Goal: Information Seeking & Learning: Learn about a topic

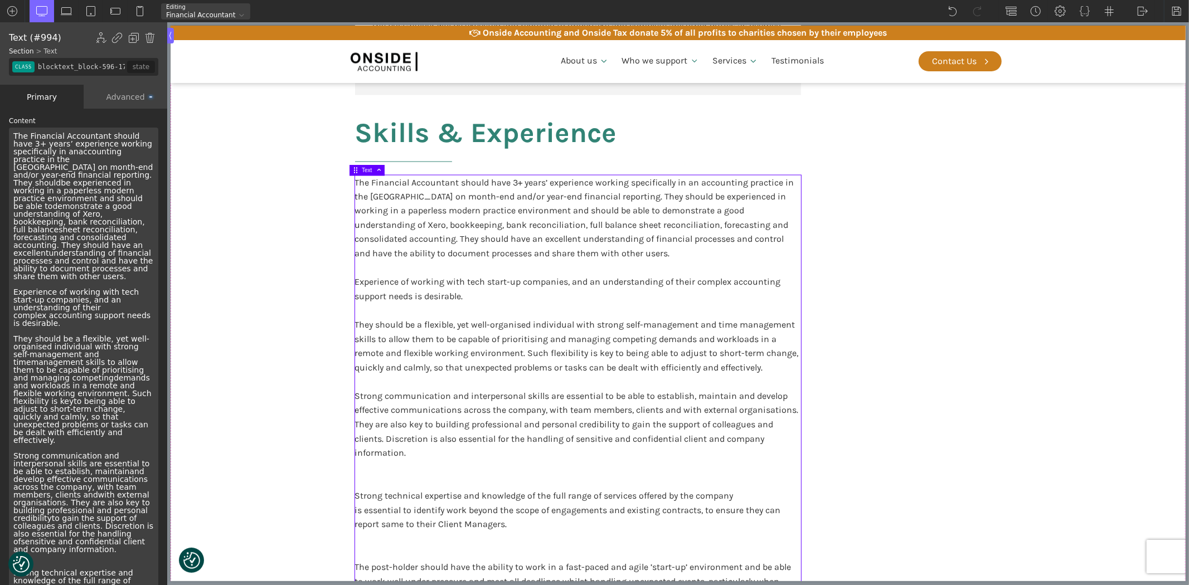
scroll to position [309, 0]
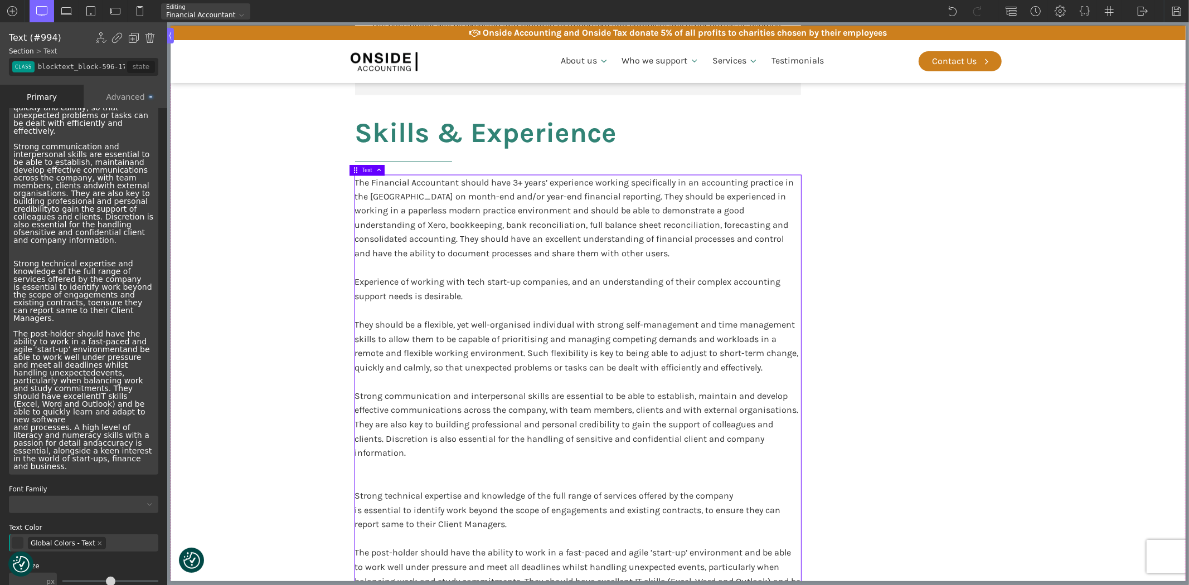
click at [9, 216] on div "The Financial Accountant should have 3+ years’ experience working specifically …" at bounding box center [83, 146] width 149 height 657
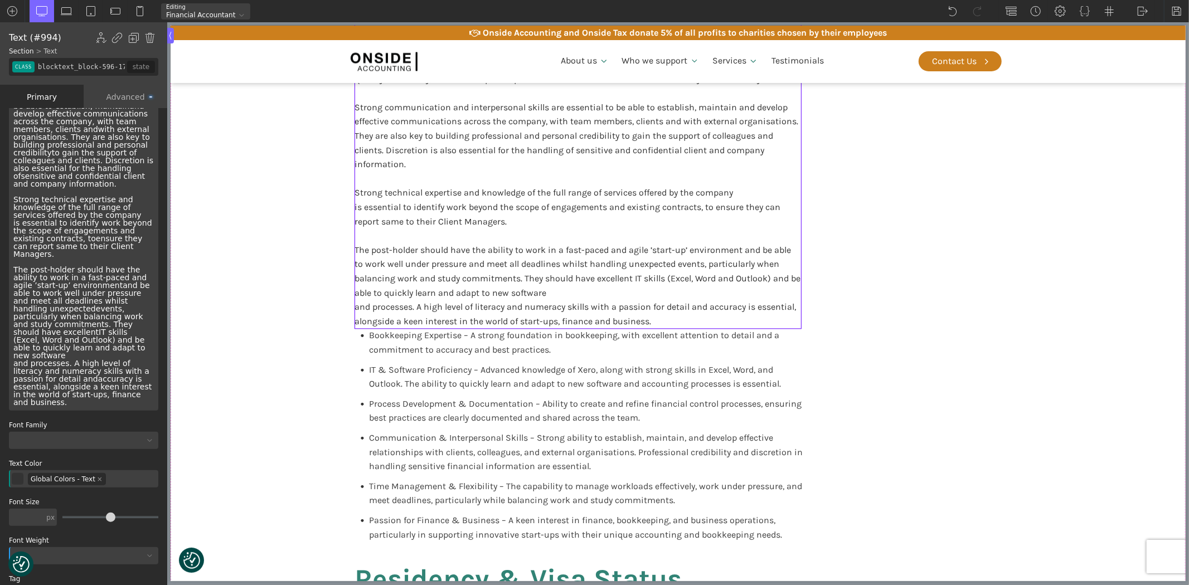
scroll to position [1920, 0]
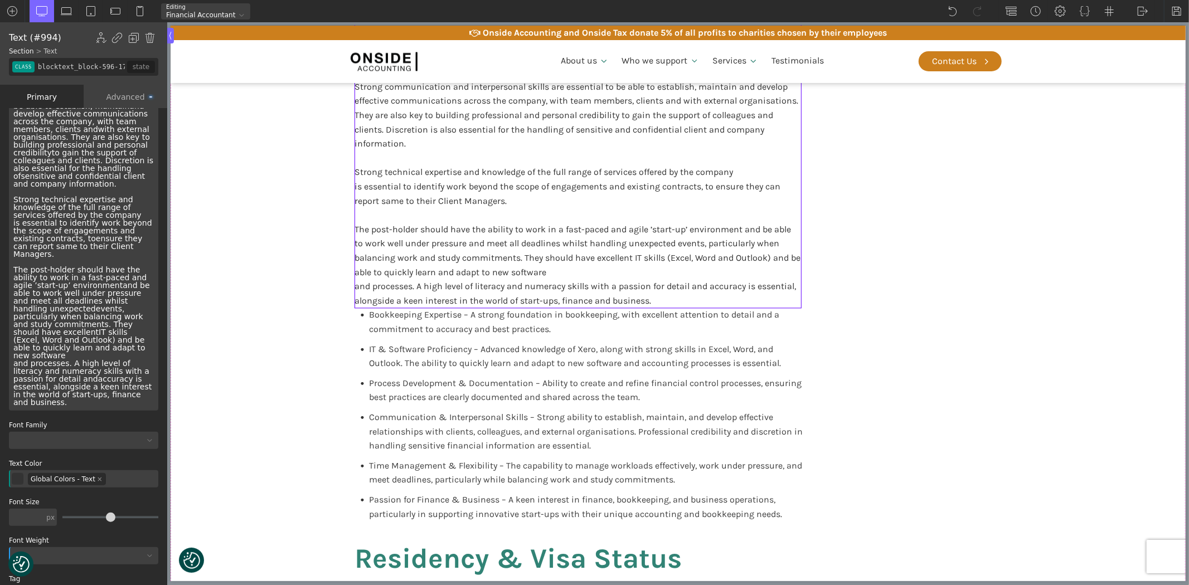
click at [113, 305] on div "The Financial Accountant should have 3+ years’ experience working specifically …" at bounding box center [83, 86] width 149 height 649
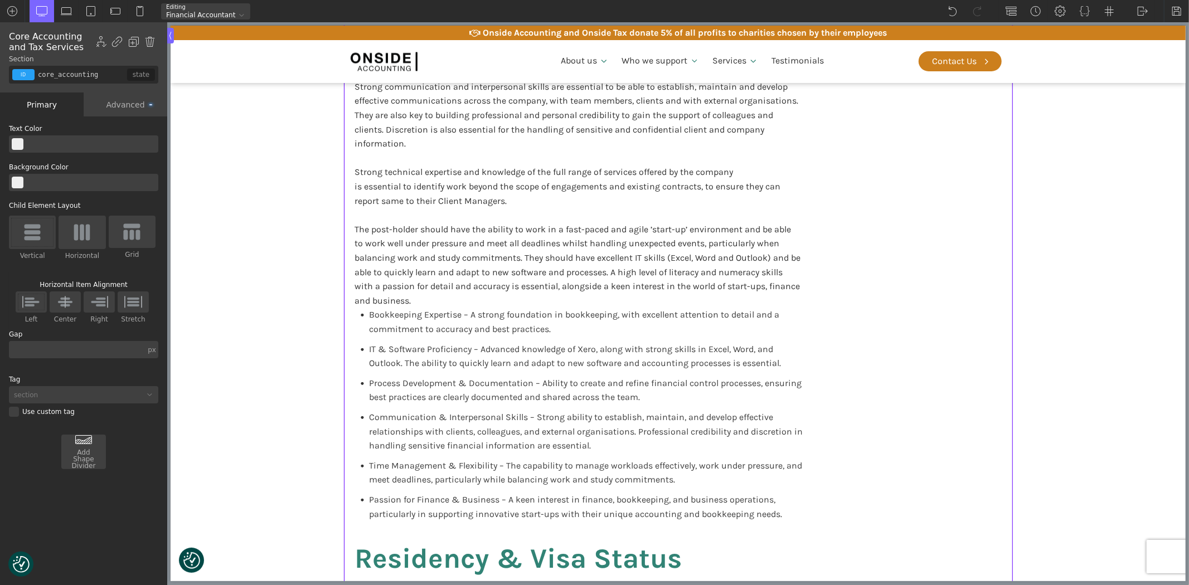
scroll to position [0, 0]
click at [355, 327] on div "Bookkeeping Expertise – A strong foundation in bookkeeping, with excellent atte…" at bounding box center [581, 325] width 453 height 34
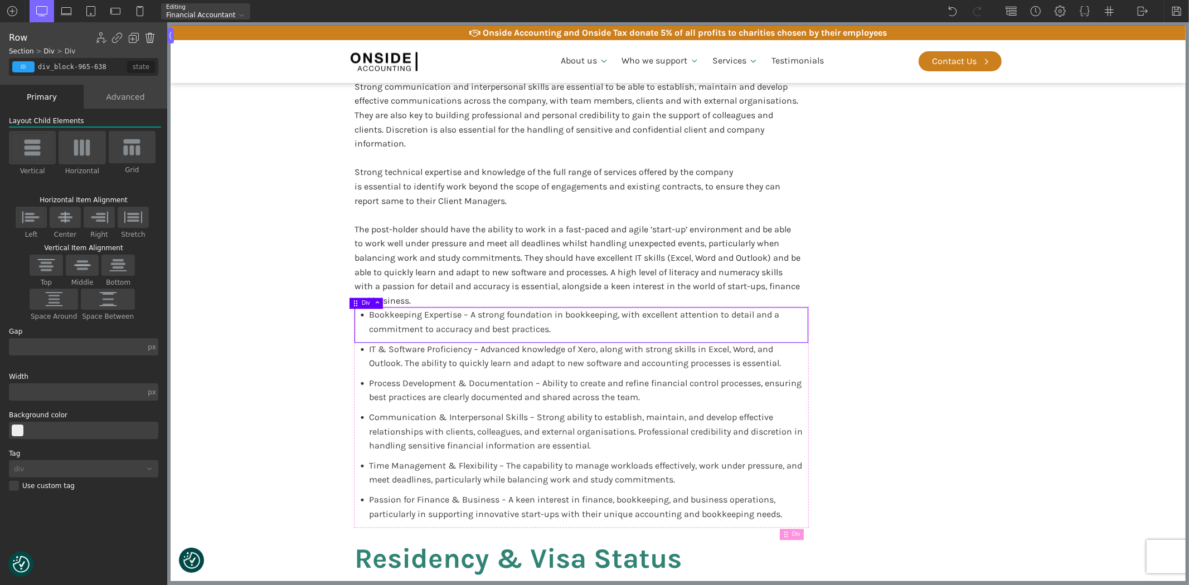
click at [149, 36] on img at bounding box center [149, 37] width 11 height 11
type input "div_block-963-638"
type input "70"
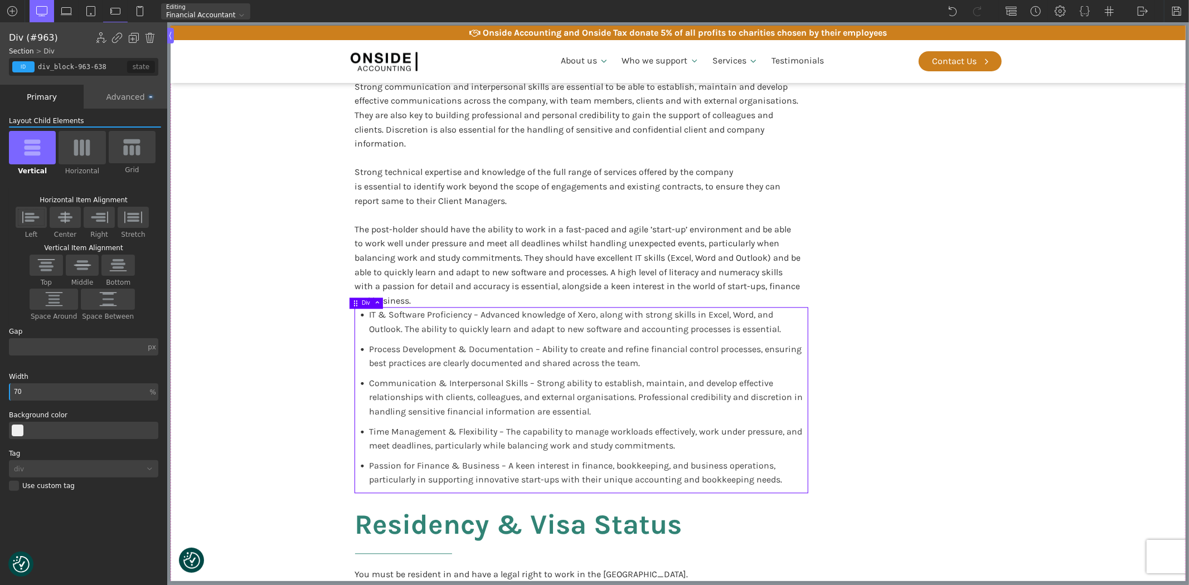
click at [149, 35] on img at bounding box center [149, 37] width 11 height 11
type input "core_accounting"
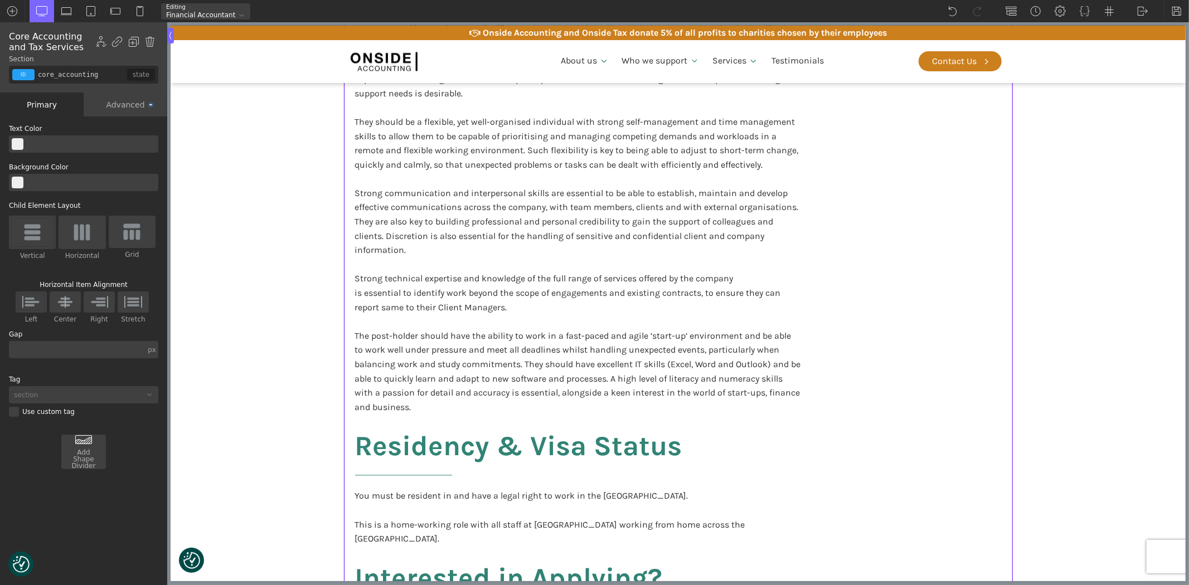
scroll to position [1796, 0]
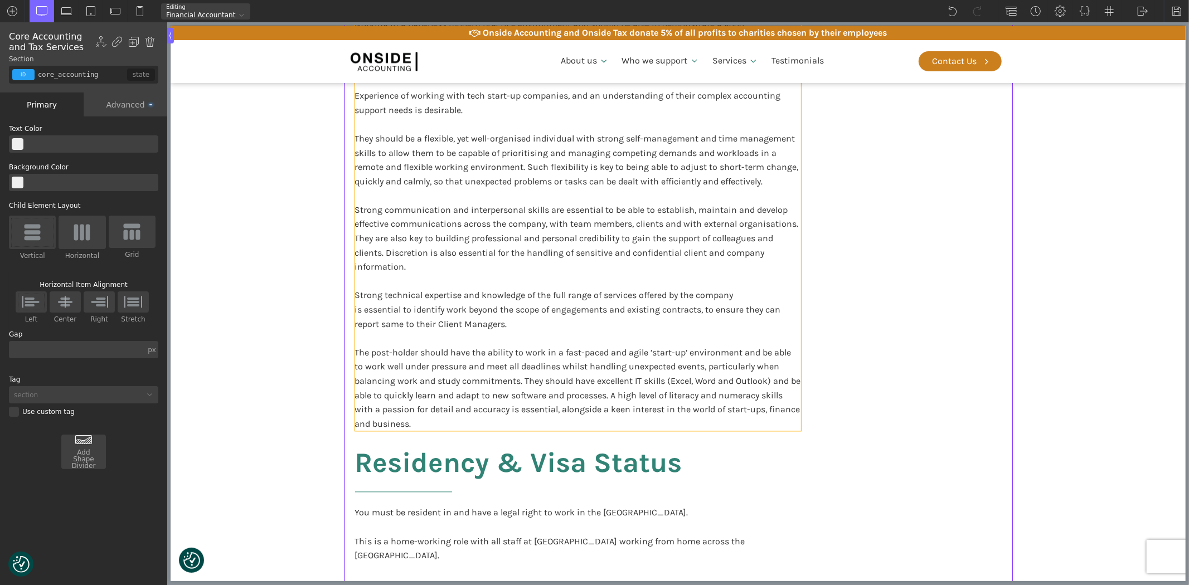
click at [485, 307] on div "The Financial Accountant should have 3+ years’ experience working specifically …" at bounding box center [578, 210] width 446 height 442
type input "blocktext_block-596-175"
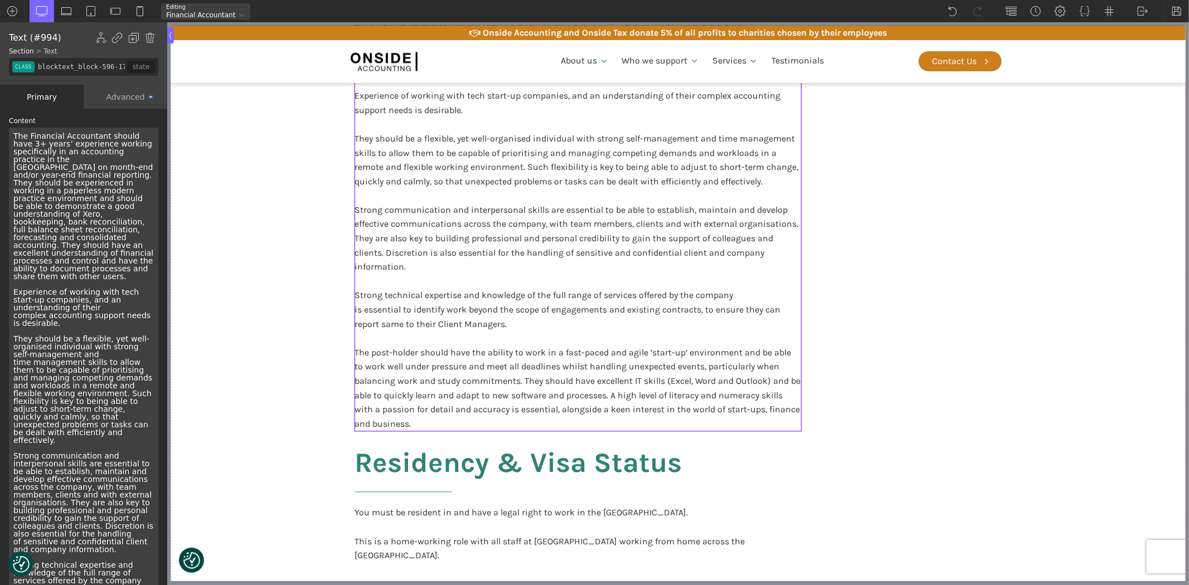
click at [97, 198] on div "The Financial Accountant should have 3+ years’ experience working specifically …" at bounding box center [83, 452] width 149 height 649
click at [127, 167] on div "The Financial Accountant should have 3+ years’ experience working specifically …" at bounding box center [83, 452] width 149 height 649
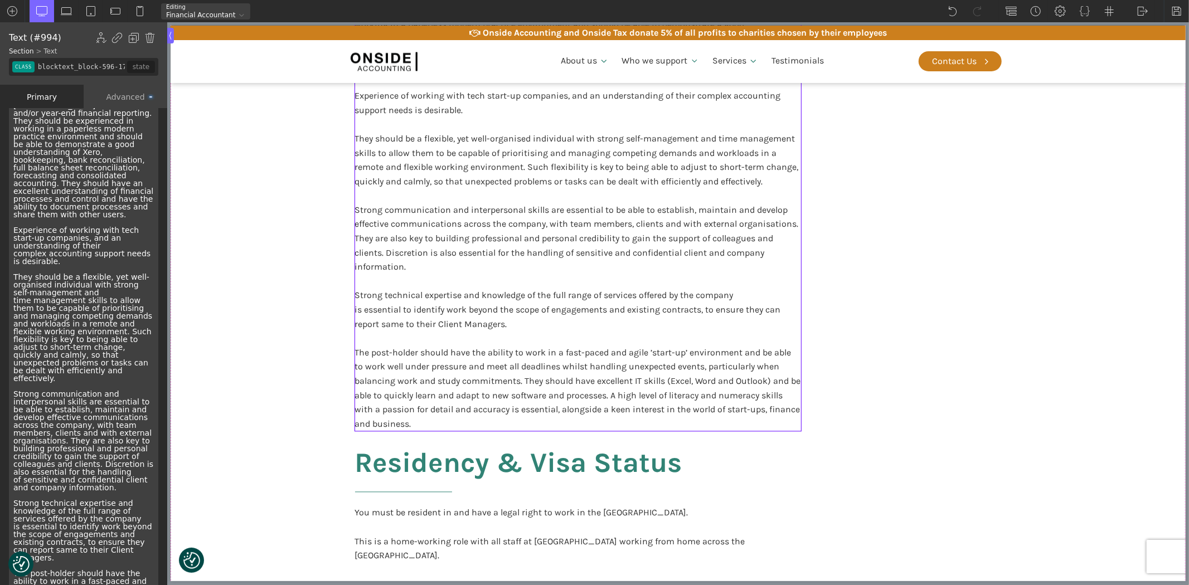
scroll to position [124, 0]
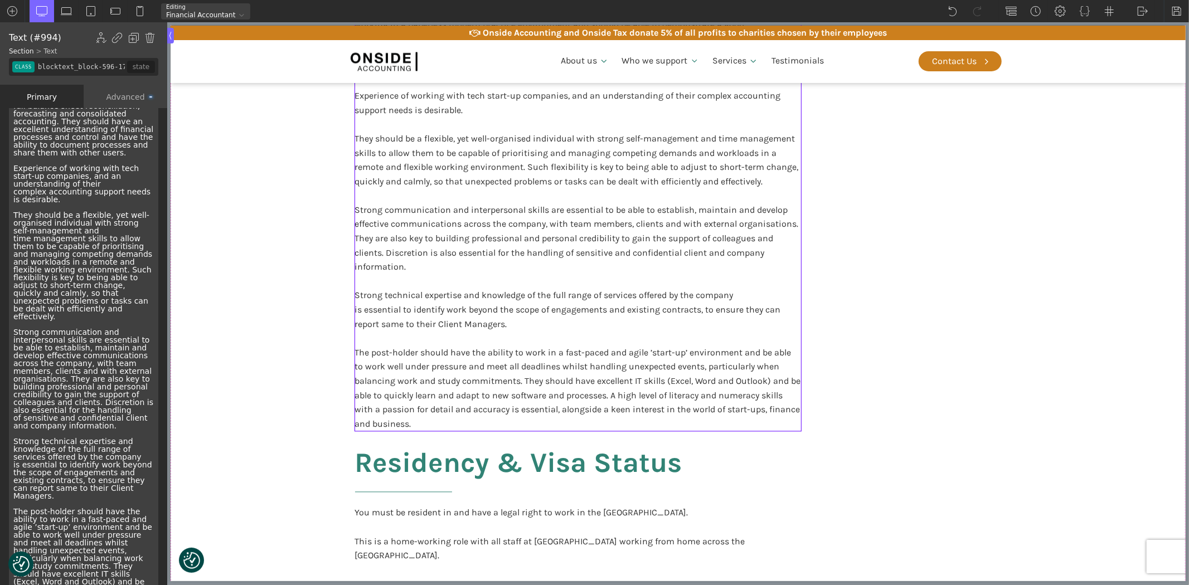
click at [130, 425] on div "The Financial Accountant should have 3+ years’ experience working specifically …" at bounding box center [83, 328] width 149 height 649
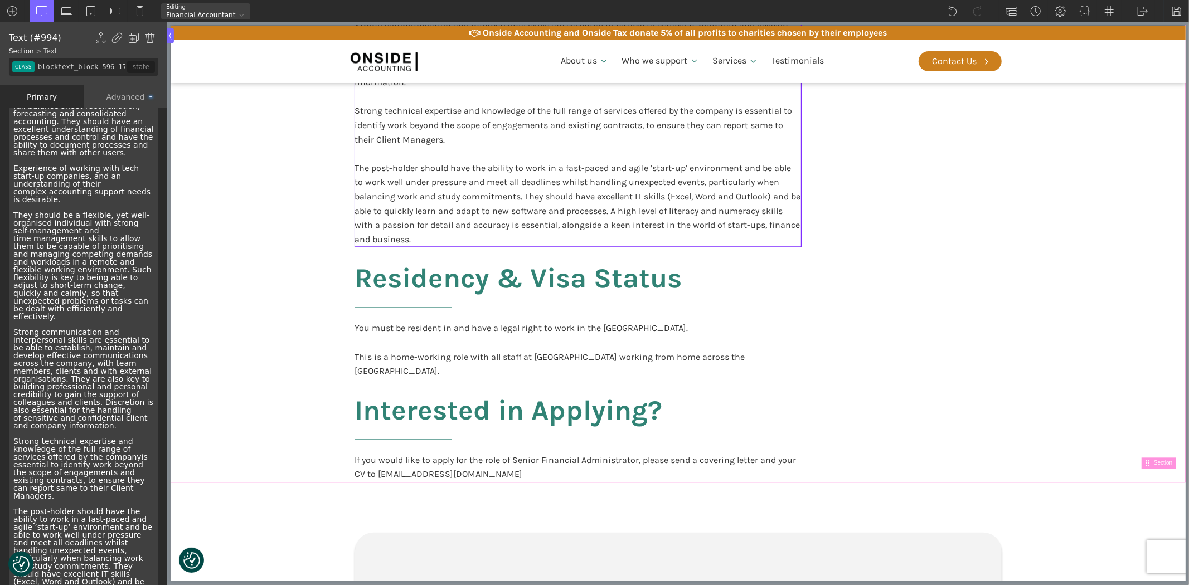
scroll to position [1982, 0]
click at [510, 453] on link "If you would like to apply for the role of Senior Financial Administrator, plea…" at bounding box center [578, 467] width 446 height 28
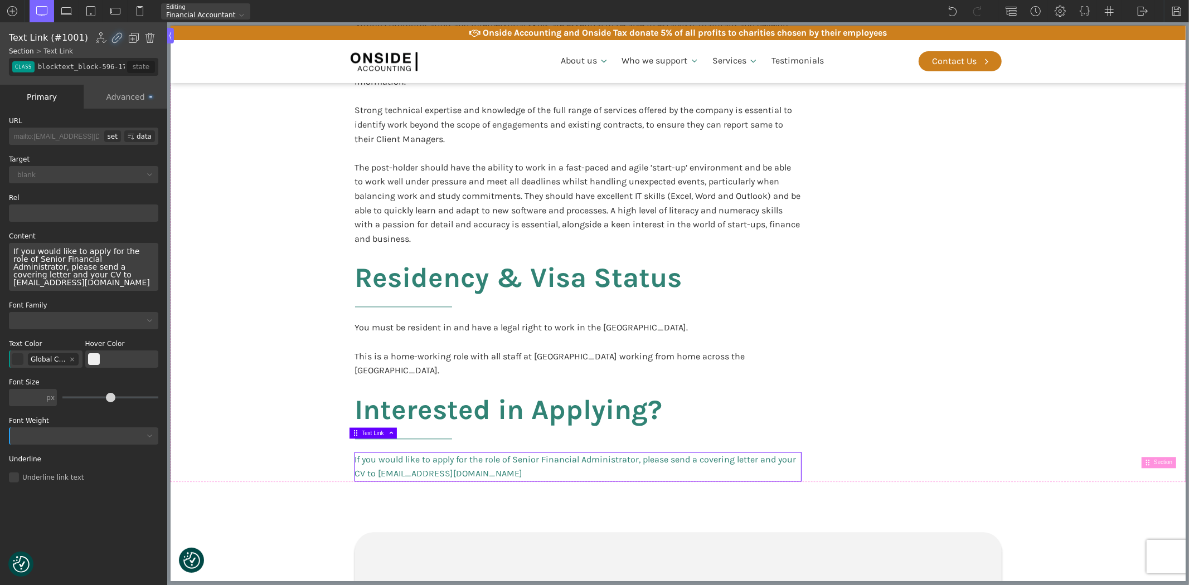
scroll to position [0, 0]
click at [12, 257] on div "If you would like to apply for the role of Senior Financial Administrator, plea…" at bounding box center [83, 267] width 149 height 48
click at [52, 259] on div "If you would like to apply for the role of Financial Administrator, please send…" at bounding box center [83, 267] width 149 height 48
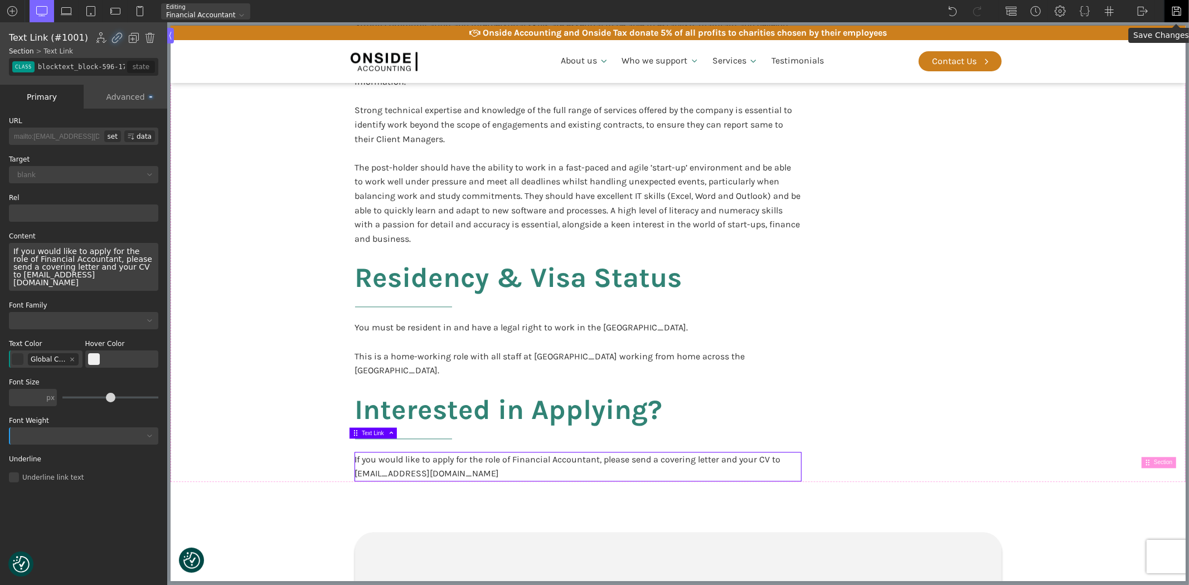
click at [1169, 10] on div at bounding box center [1176, 11] width 25 height 22
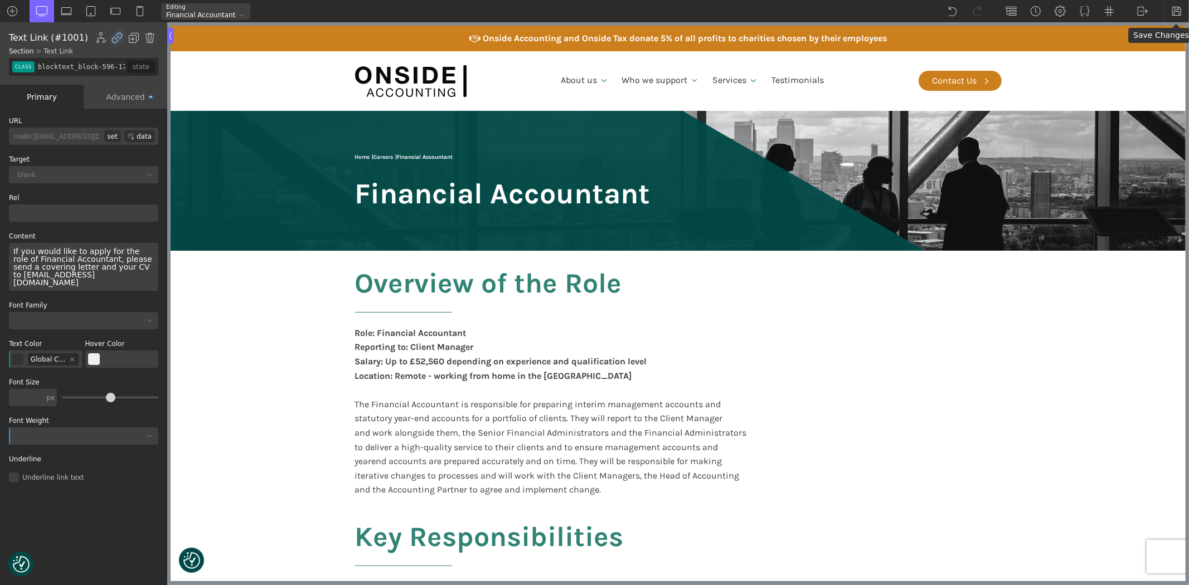
drag, startPoint x: 1176, startPoint y: 9, endPoint x: 1147, endPoint y: 45, distance: 46.0
click at [1176, 9] on img at bounding box center [1176, 11] width 11 height 11
click at [1143, 10] on img at bounding box center [1142, 11] width 11 height 11
click at [1147, 47] on link "Frontend" at bounding box center [1153, 47] width 47 height 18
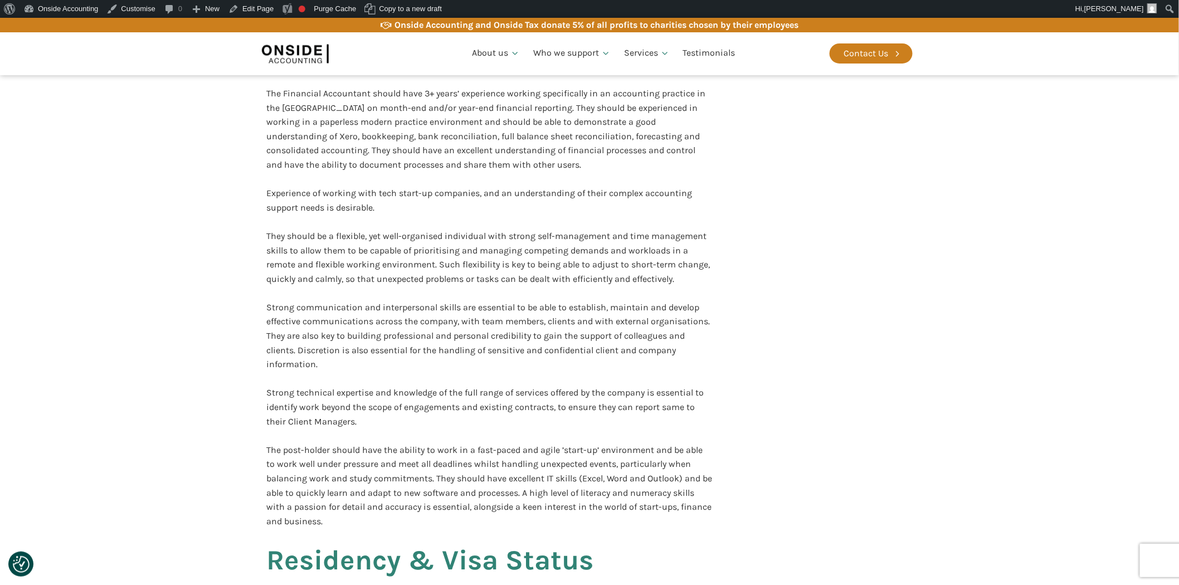
scroll to position [1672, 0]
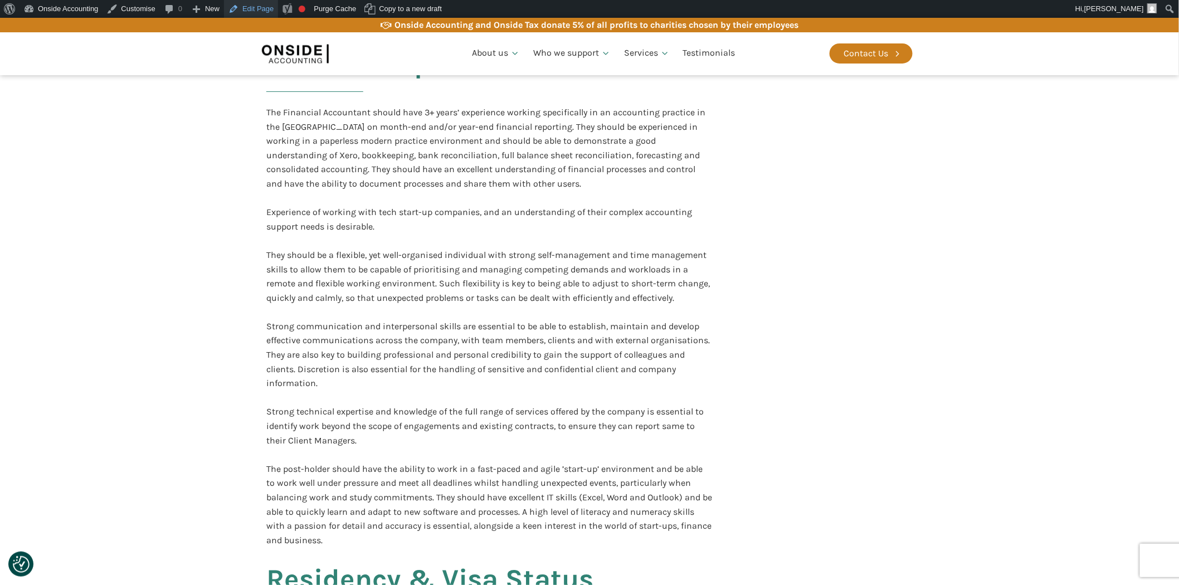
drag, startPoint x: 253, startPoint y: 12, endPoint x: 232, endPoint y: 37, distance: 33.3
click at [253, 12] on link "Edit Page" at bounding box center [251, 9] width 54 height 18
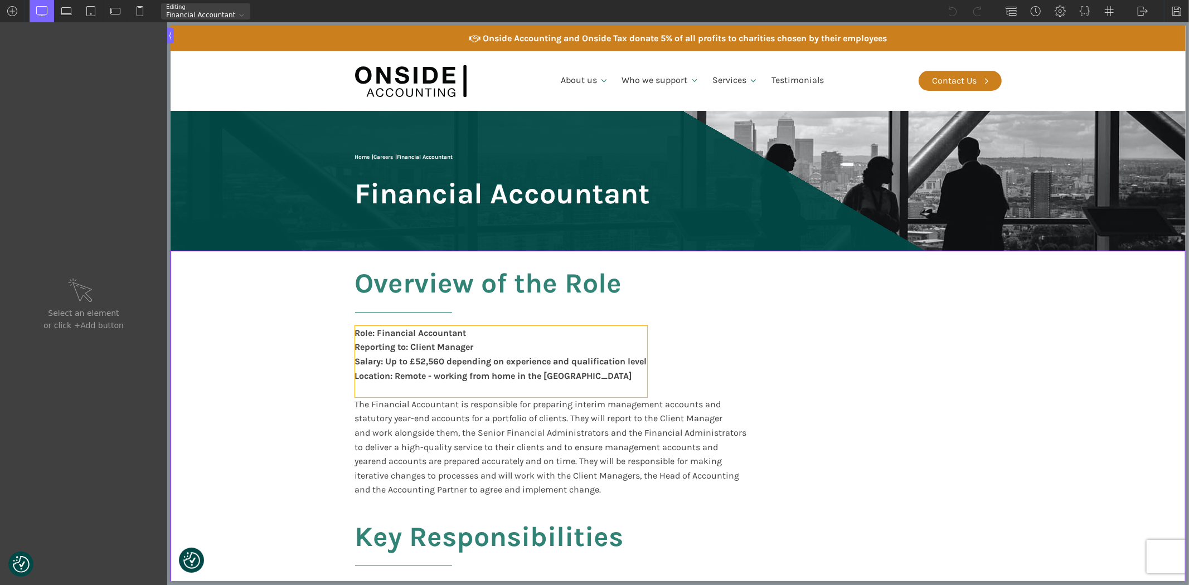
click at [429, 362] on div "Role: Financial Accountant Reporting to: Client Manager Salary: Up to £52,560 d…" at bounding box center [501, 361] width 292 height 71
type input "text_block-6-52"
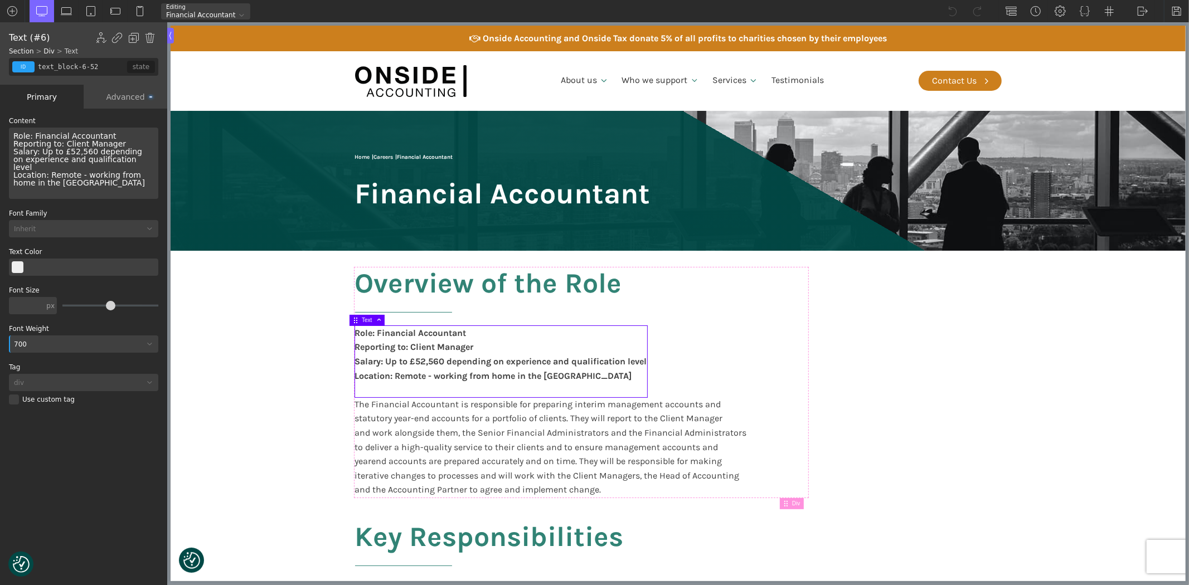
click at [77, 150] on div "Role: Financial Accountant Reporting to: Client Manager Salary: Up to £52,560 d…" at bounding box center [83, 163] width 149 height 71
click at [1178, 11] on img at bounding box center [1176, 11] width 11 height 11
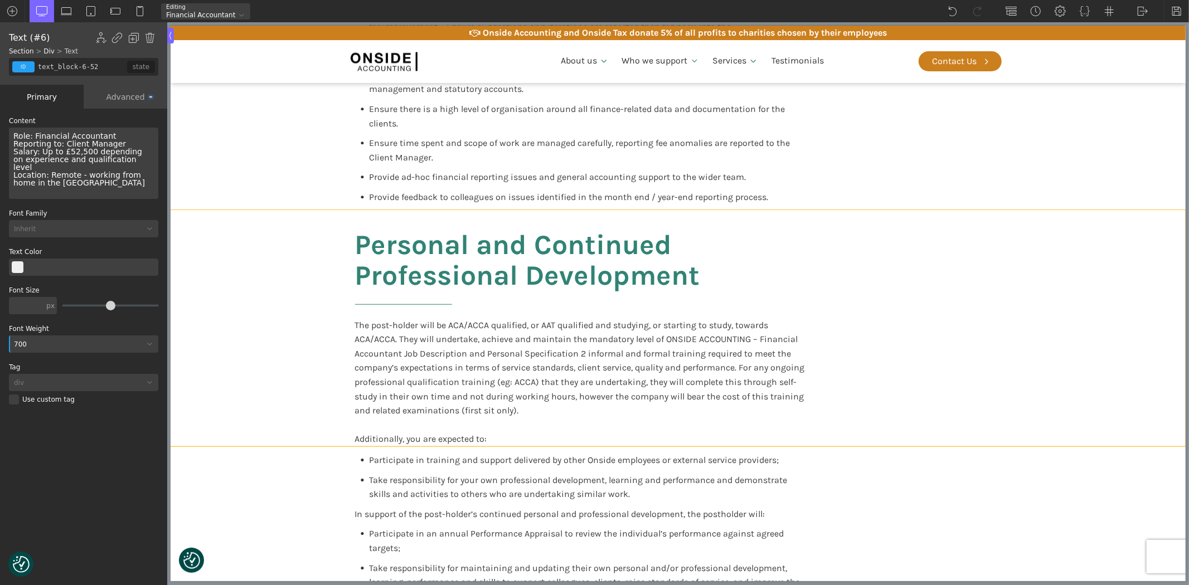
scroll to position [681, 0]
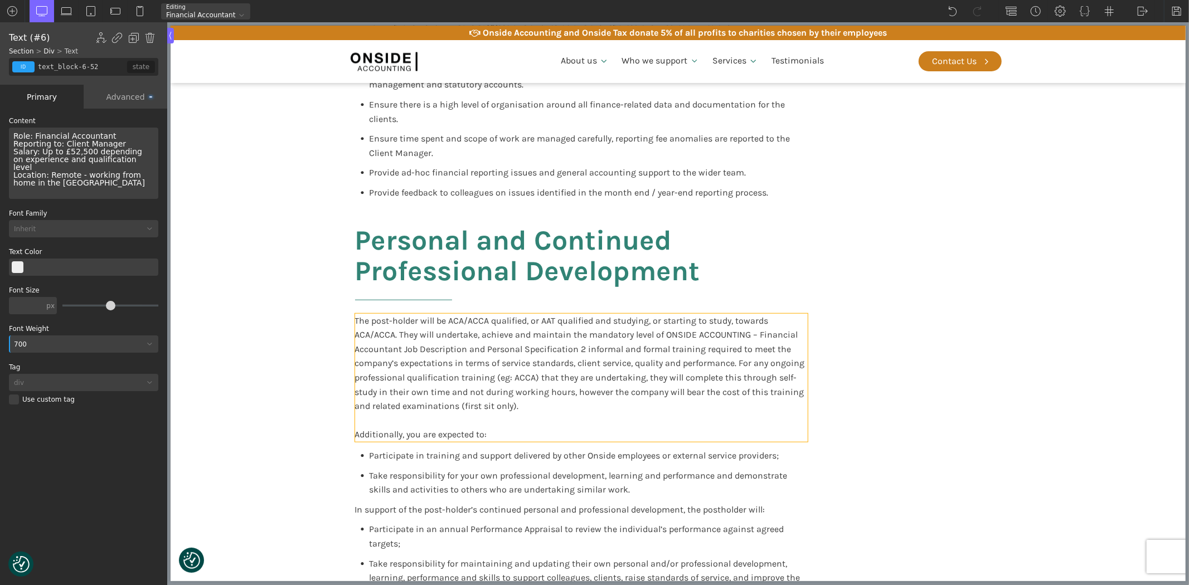
click at [390, 434] on div "The post-holder will be ACA/ACCA qualified, or AAT qualified and studying, or s…" at bounding box center [581, 378] width 453 height 128
type input "text_block-944-638"
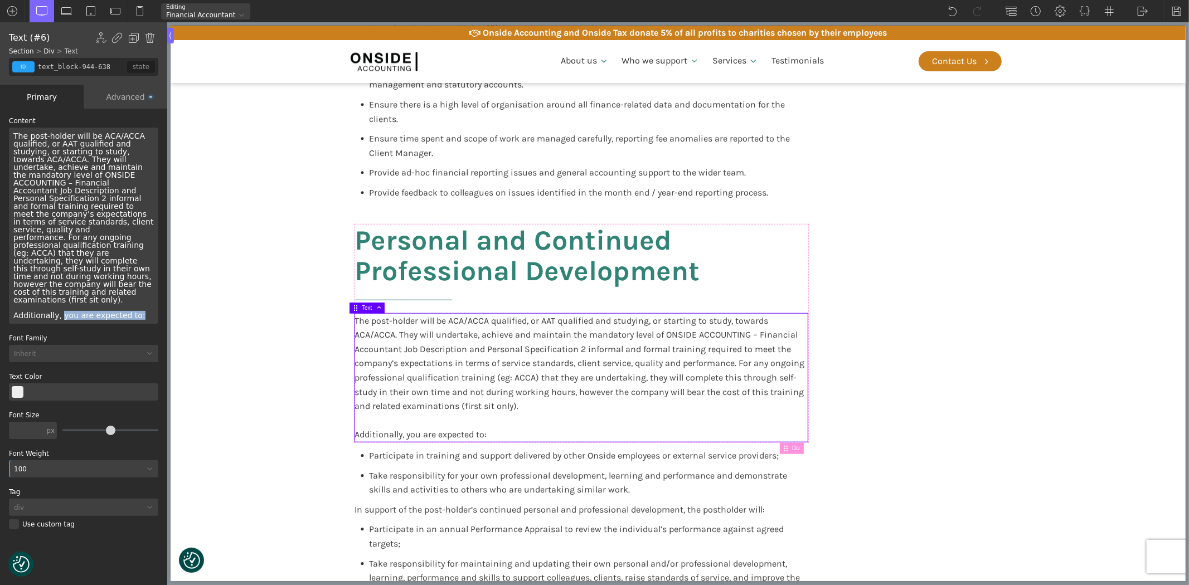
drag, startPoint x: 58, startPoint y: 292, endPoint x: 135, endPoint y: 292, distance: 76.9
click at [135, 292] on div "The post-holder will be ACA/ACCA qualified, or AAT qualified and studying, or s…" at bounding box center [83, 226] width 149 height 196
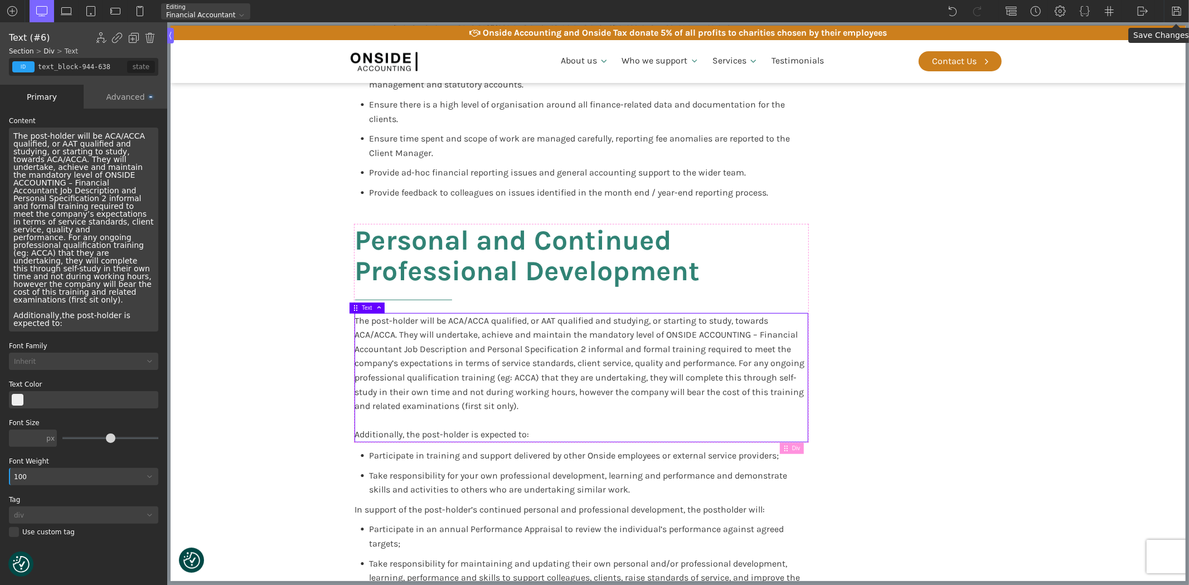
click at [1177, 8] on img at bounding box center [1176, 11] width 11 height 11
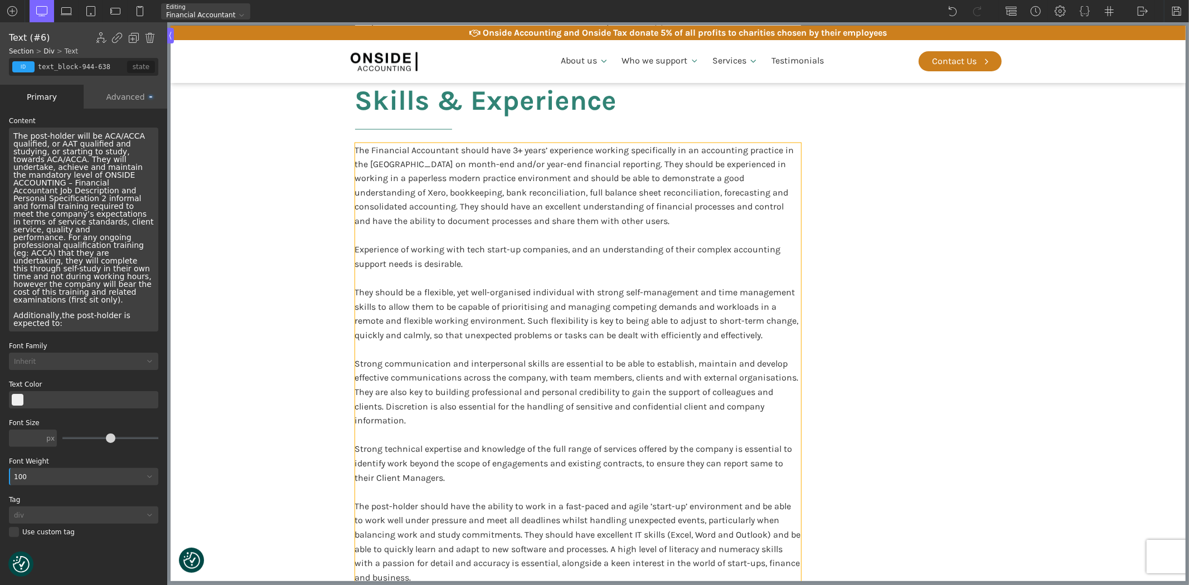
scroll to position [1672, 0]
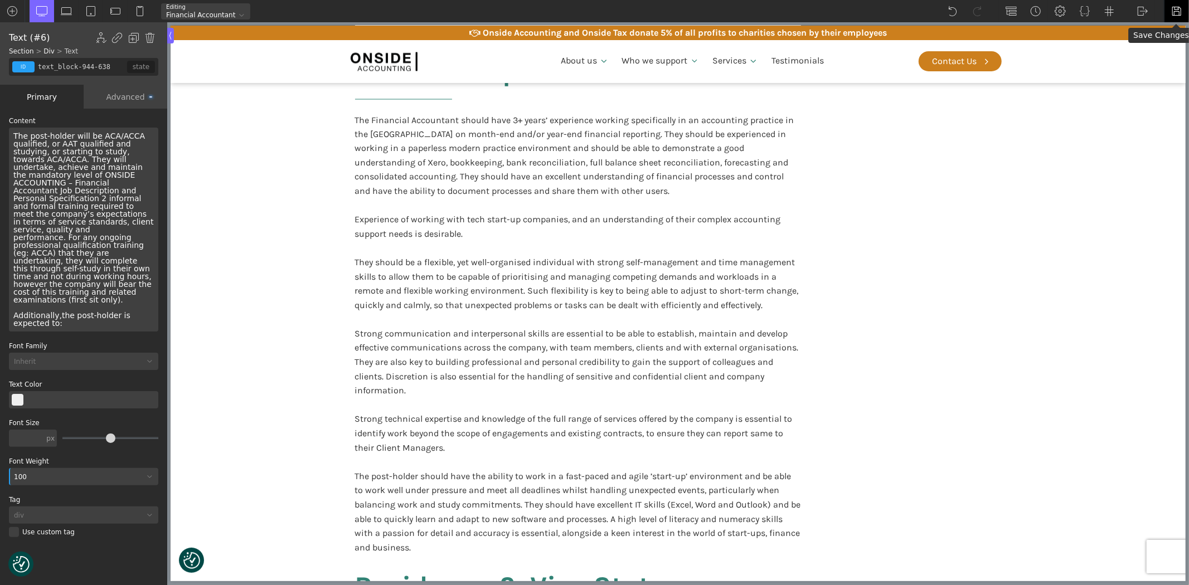
click at [1179, 8] on img at bounding box center [1176, 11] width 11 height 11
click at [1143, 9] on img at bounding box center [1142, 11] width 11 height 11
click at [1150, 27] on link "WP Admin" at bounding box center [1153, 29] width 47 height 18
